Goal: Information Seeking & Learning: Check status

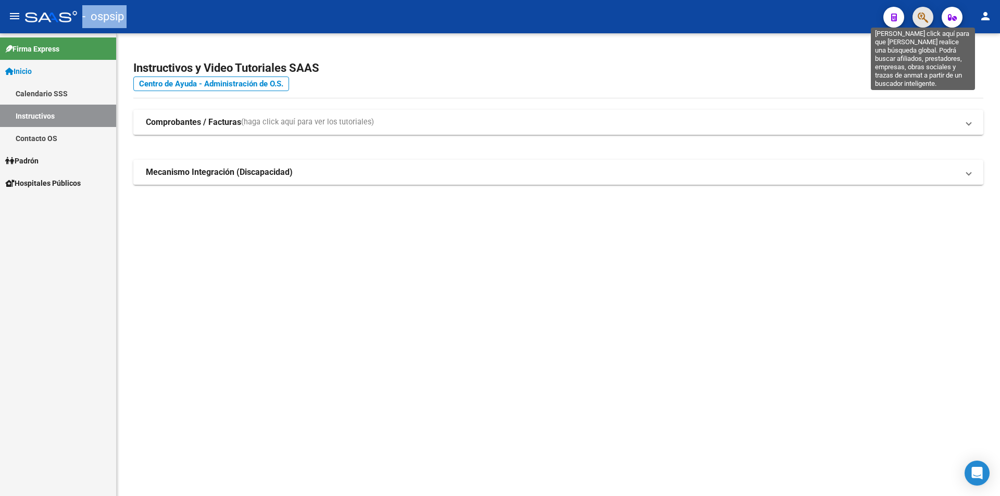
click at [921, 15] on icon "button" at bounding box center [923, 17] width 10 height 12
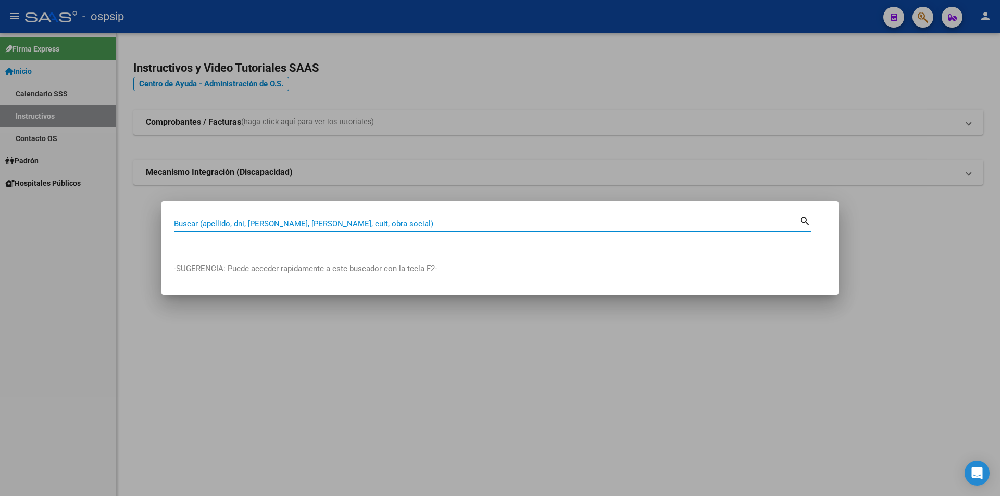
click at [321, 221] on input "Buscar (apellido, dni, [PERSON_NAME], [PERSON_NAME], cuit, obra social)" at bounding box center [486, 223] width 625 height 9
type input "12022587"
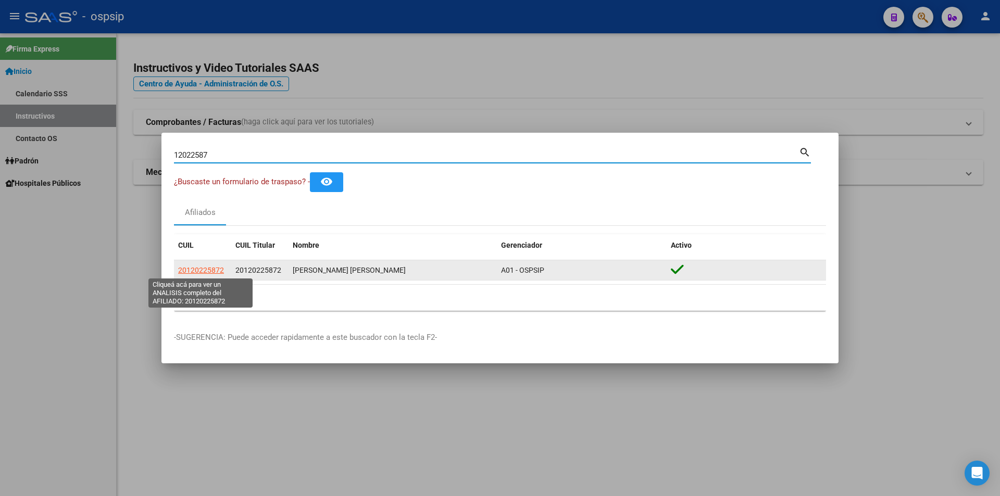
click at [216, 273] on span "20120225872" at bounding box center [201, 270] width 46 height 8
type textarea "20120225872"
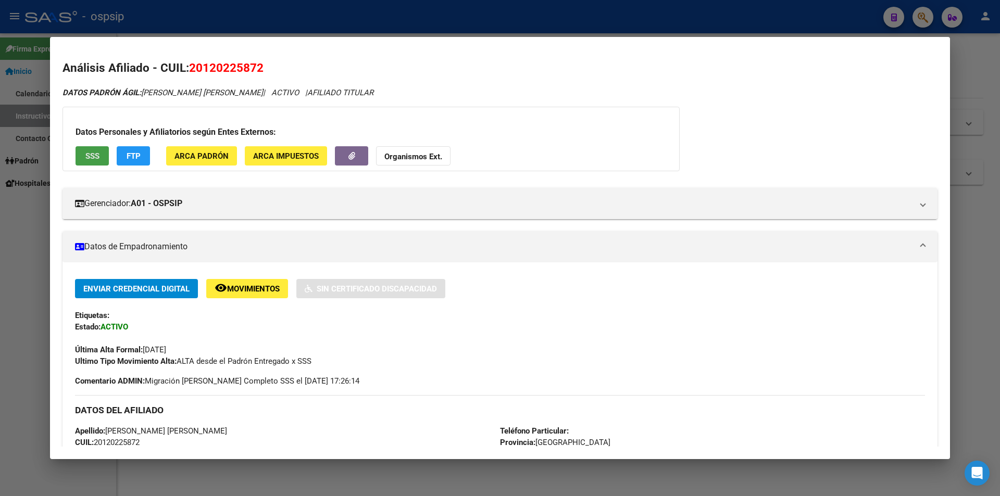
click at [99, 160] on span "SSS" at bounding box center [92, 156] width 14 height 9
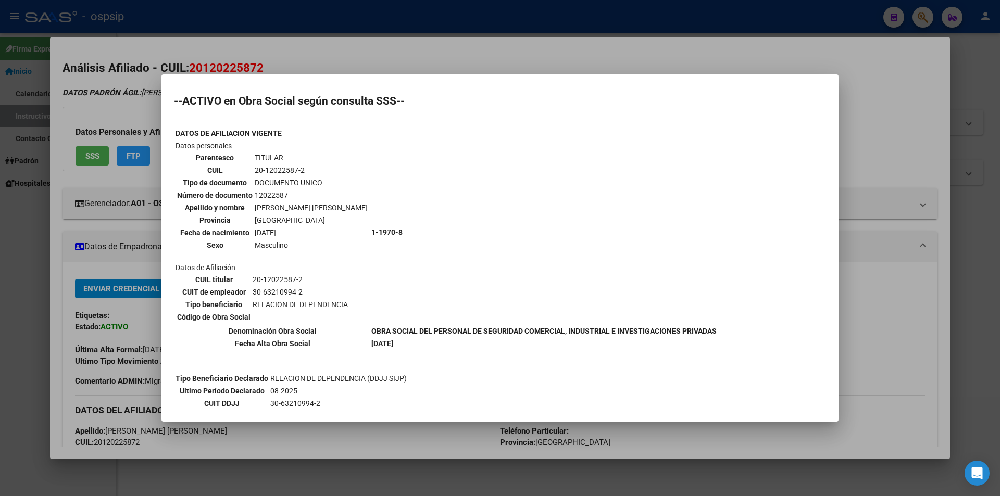
drag, startPoint x: 436, startPoint y: 46, endPoint x: 419, endPoint y: 79, distance: 37.0
click at [435, 48] on div at bounding box center [500, 248] width 1000 height 496
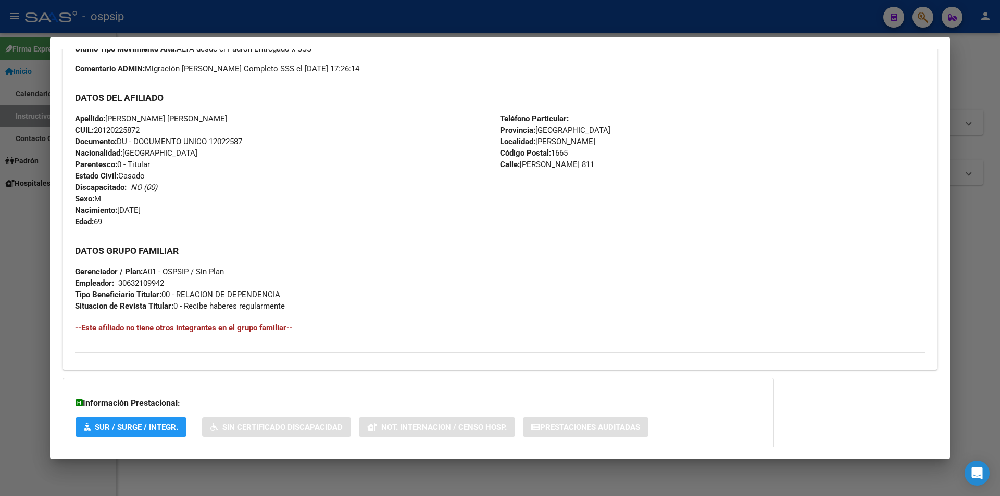
scroll to position [372, 0]
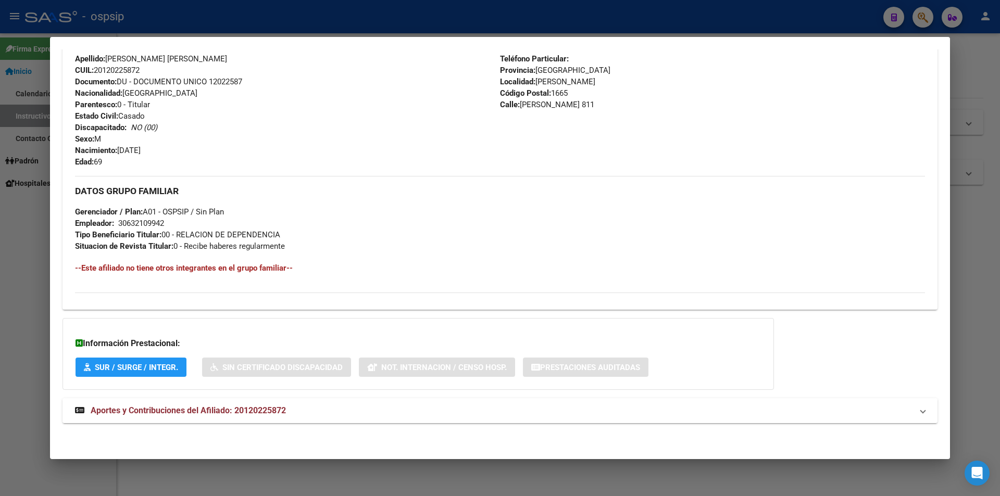
click at [206, 410] on span "Aportes y Contribuciones del Afiliado: 20120225872" at bounding box center [188, 411] width 195 height 10
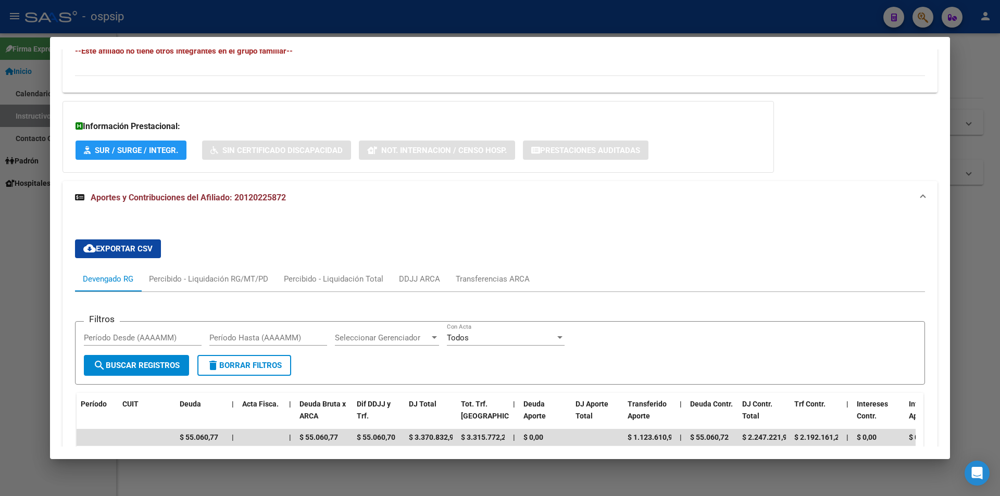
scroll to position [685, 0]
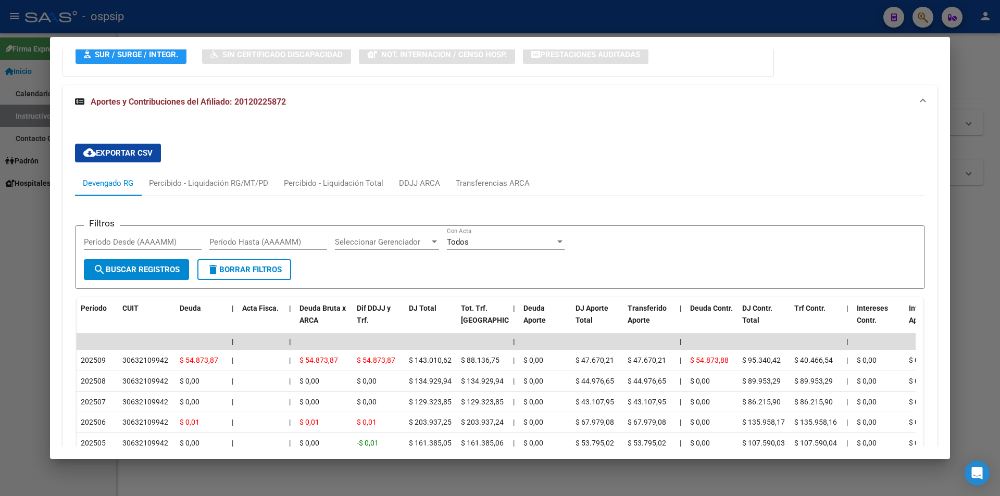
click at [598, 23] on div at bounding box center [500, 248] width 1000 height 496
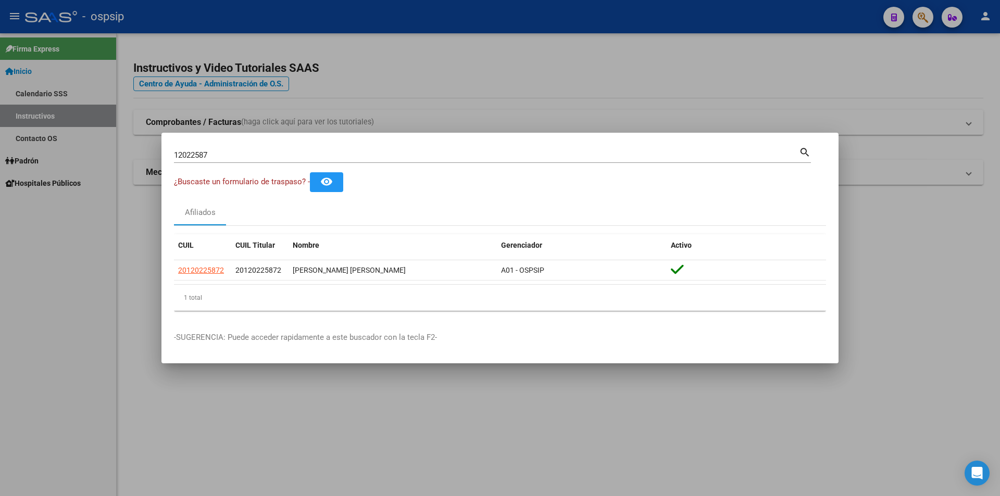
click at [598, 23] on div at bounding box center [500, 248] width 1000 height 496
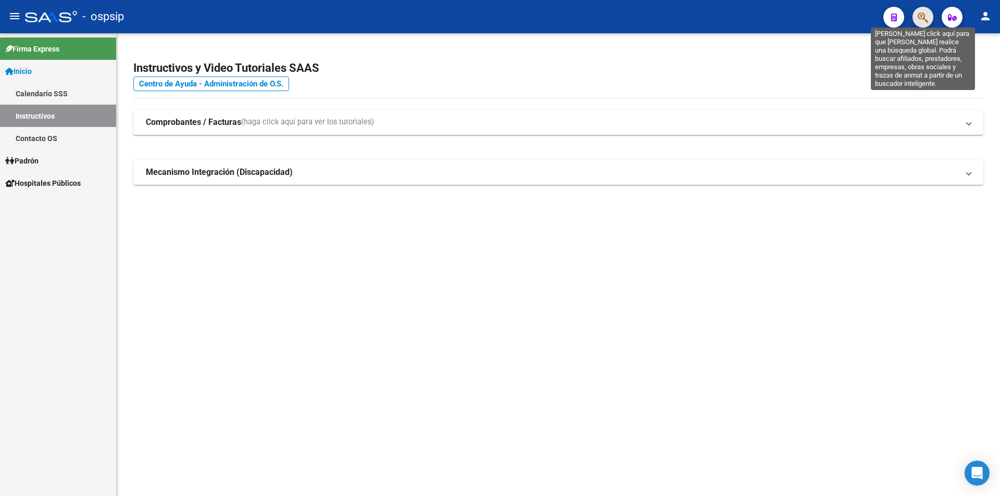
click at [923, 22] on icon "button" at bounding box center [923, 17] width 10 height 12
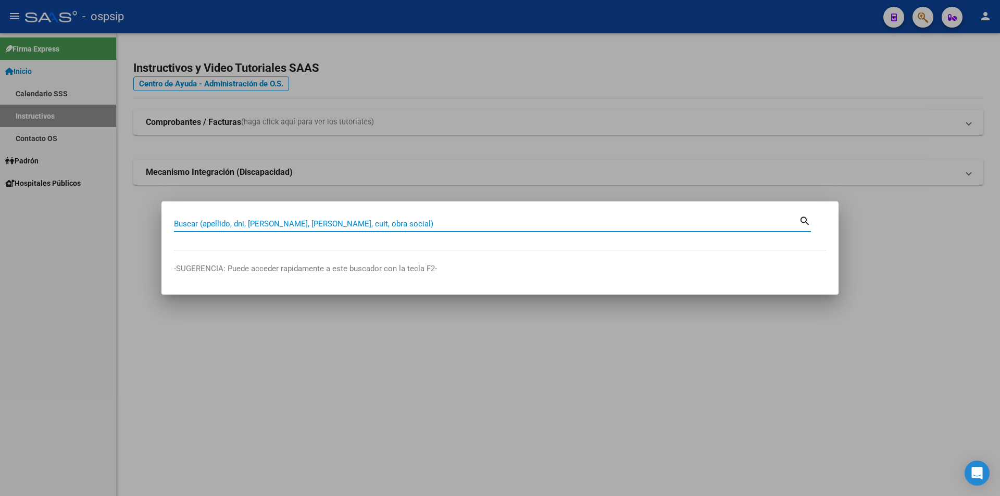
click at [249, 221] on input "Buscar (apellido, dni, [PERSON_NAME], [PERSON_NAME], cuit, obra social)" at bounding box center [486, 223] width 625 height 9
type input "26402046"
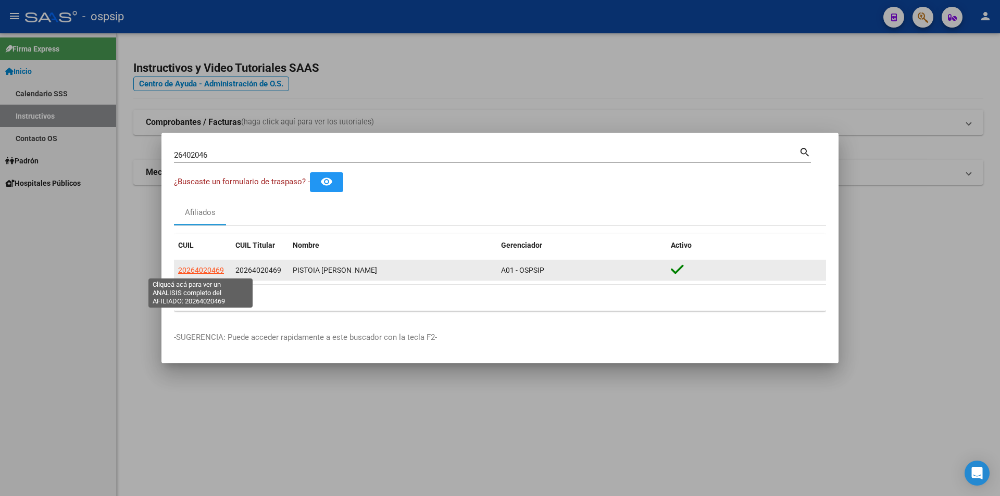
click at [214, 271] on span "20264020469" at bounding box center [201, 270] width 46 height 8
type textarea "20264020469"
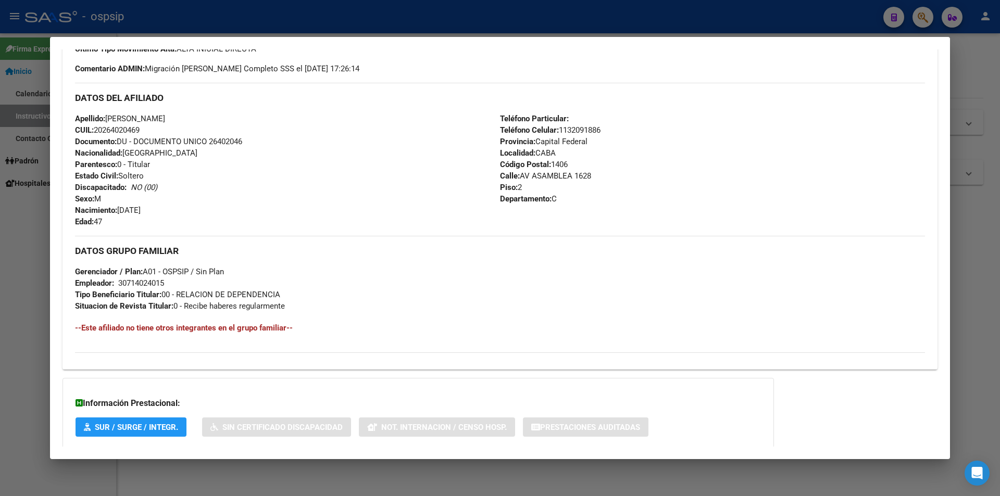
scroll to position [372, 0]
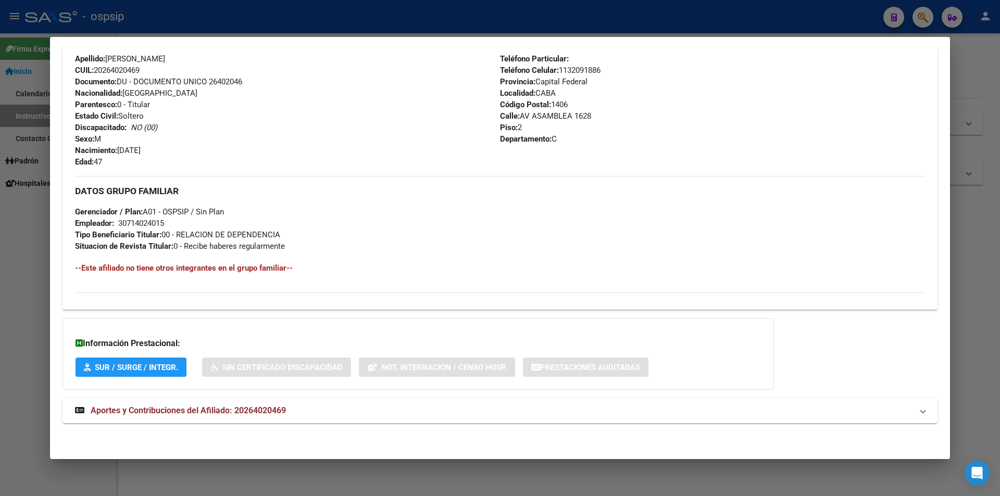
click at [232, 408] on span "Aportes y Contribuciones del Afiliado: 20264020469" at bounding box center [188, 411] width 195 height 10
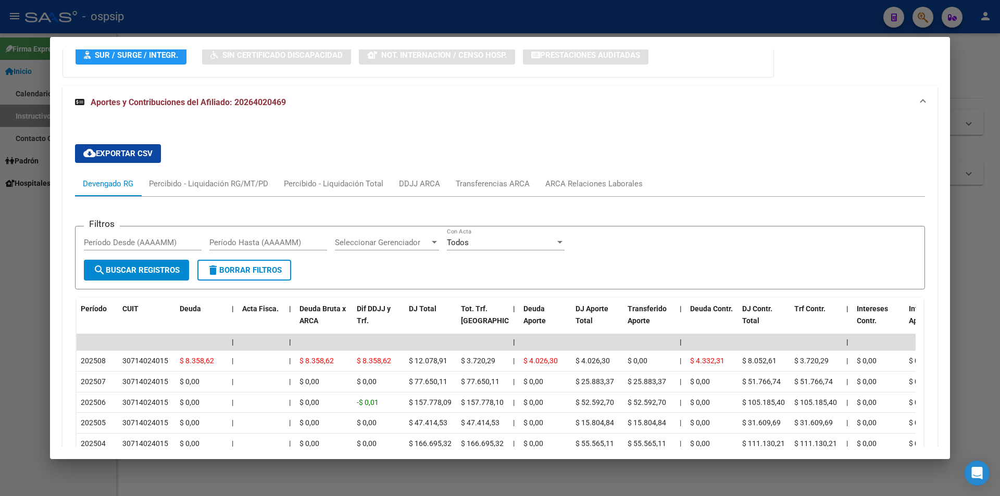
scroll to position [633, 0]
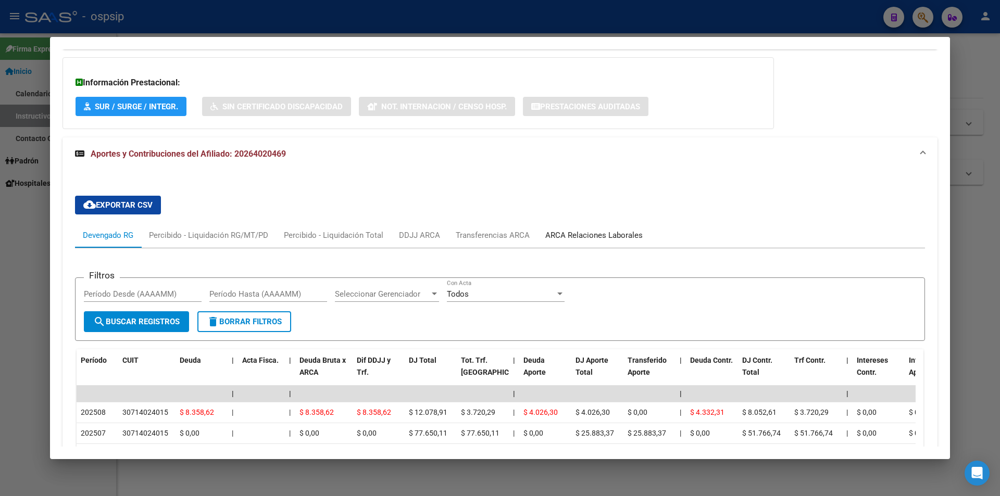
click at [577, 237] on div "ARCA Relaciones Laborales" at bounding box center [593, 235] width 97 height 11
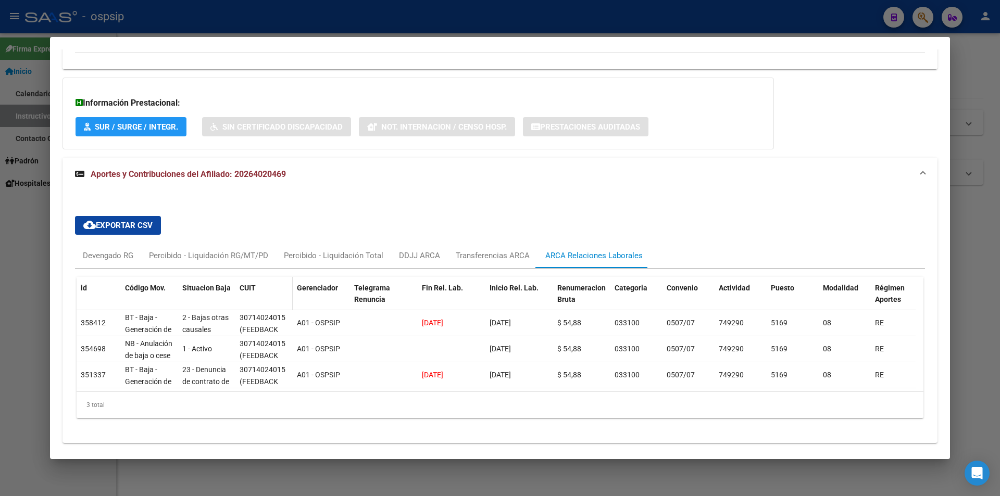
scroll to position [588, 0]
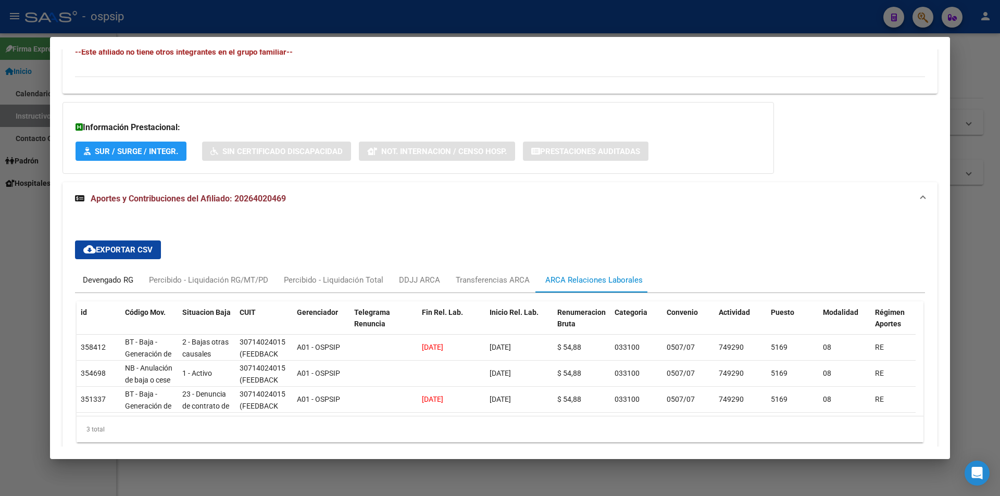
click at [112, 284] on div "Devengado RG" at bounding box center [108, 279] width 51 height 11
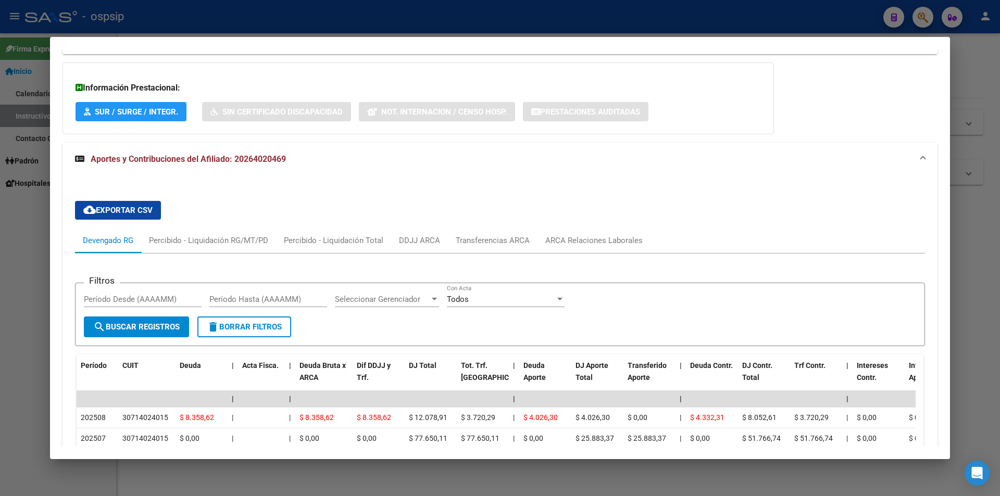
scroll to position [625, 0]
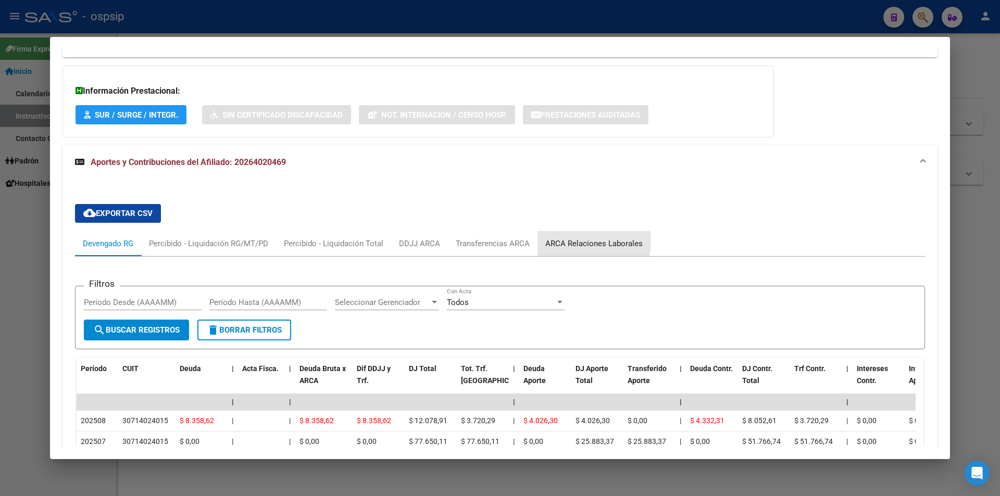
click at [591, 241] on div "ARCA Relaciones Laborales" at bounding box center [593, 243] width 97 height 11
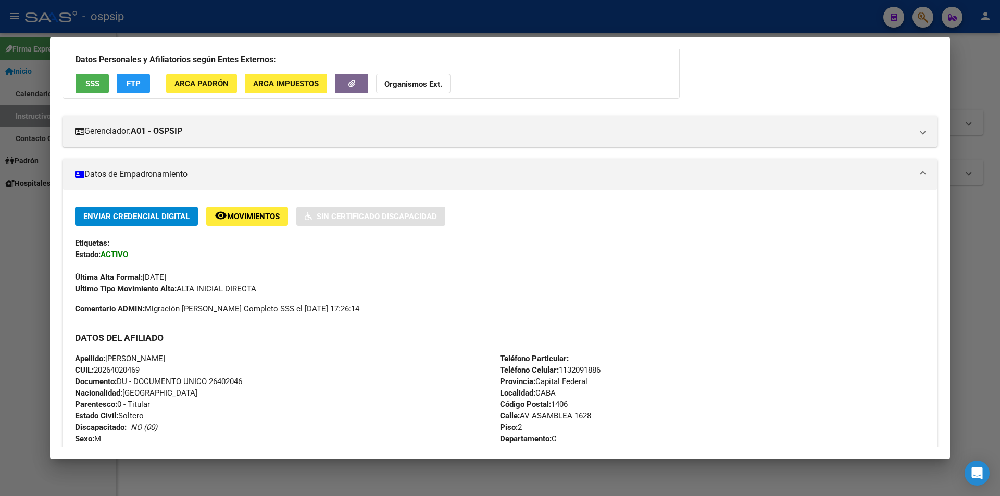
scroll to position [52, 0]
